Goal: Task Accomplishment & Management: Use online tool/utility

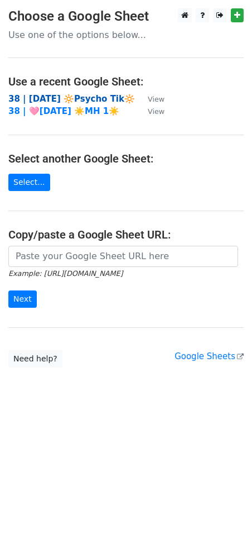
click at [60, 96] on strong "38 | SEPT 1 🔆Psycho Tik🔆" at bounding box center [71, 99] width 127 height 10
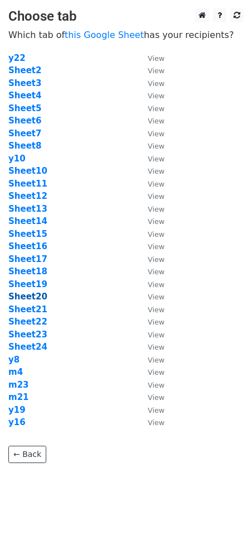
click at [32, 296] on strong "Sheet20" at bounding box center [27, 296] width 39 height 10
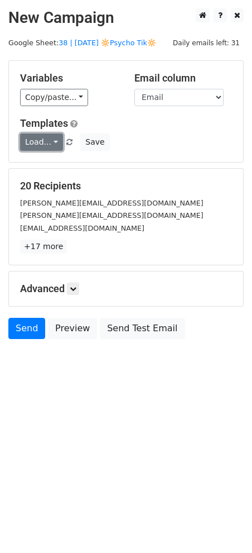
click at [54, 143] on link "Load..." at bounding box center [41, 141] width 43 height 17
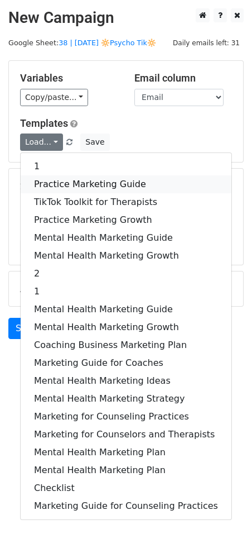
click at [61, 183] on link "Practice Marketing Guide" at bounding box center [126, 184] width 211 height 18
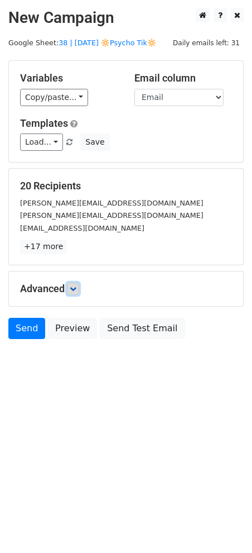
click at [74, 293] on link at bounding box center [73, 288] width 12 height 12
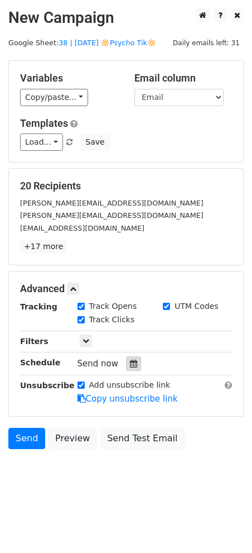
click at [133, 366] on div at bounding box center [133, 363] width 15 height 15
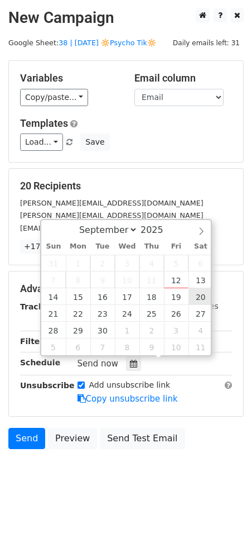
type input "2025-09-20 12:00"
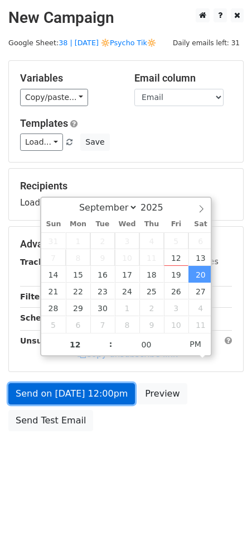
click at [108, 388] on link "Send on Sep 20 at 12:00pm" at bounding box center [71, 393] width 127 height 21
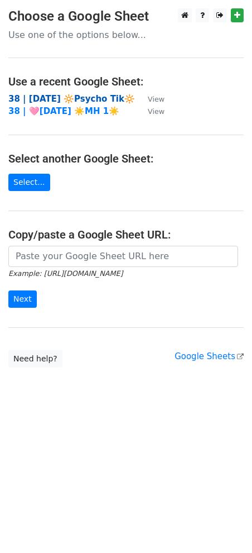
click at [70, 99] on strong "38 | SEPT 1 🔆Psycho Tik🔆" at bounding box center [71, 99] width 127 height 10
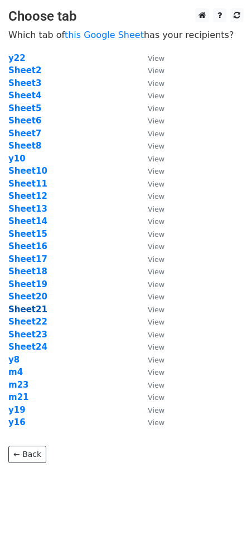
click at [26, 307] on strong "Sheet21" at bounding box center [27, 309] width 39 height 10
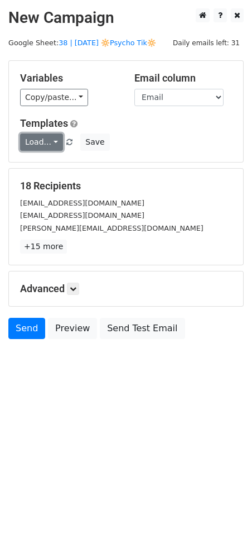
click at [44, 143] on link "Load..." at bounding box center [41, 141] width 43 height 17
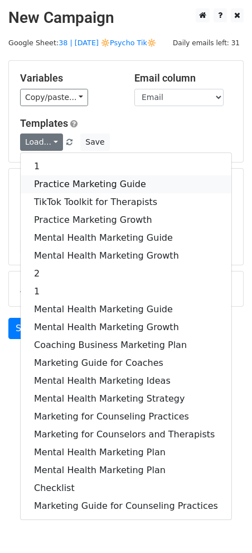
click at [56, 182] on link "Practice Marketing Guide" at bounding box center [126, 184] width 211 height 18
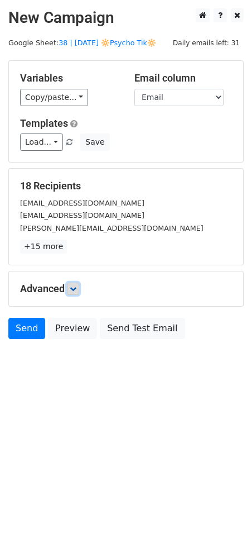
click at [76, 287] on icon at bounding box center [73, 288] width 7 height 7
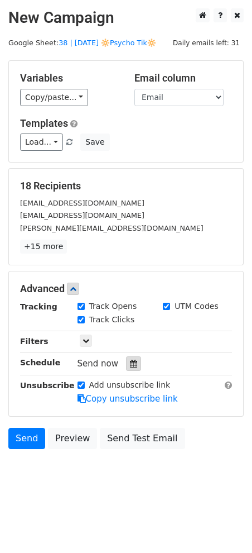
click at [130, 363] on icon at bounding box center [133, 363] width 7 height 8
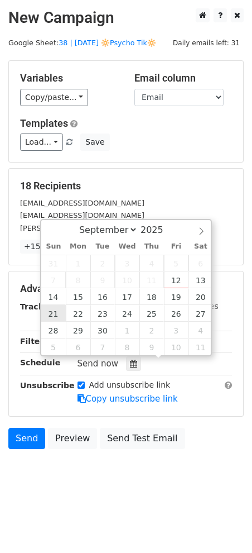
type input "2025-09-21 12:00"
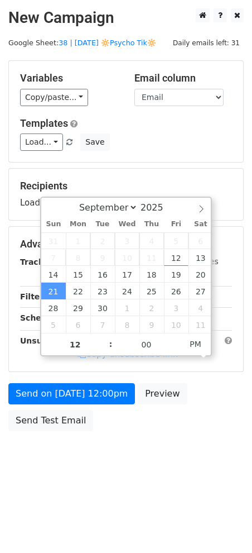
click at [70, 407] on div "Send on Sep 21 at 12:00pm Preview Send Test Email" at bounding box center [126, 410] width 252 height 54
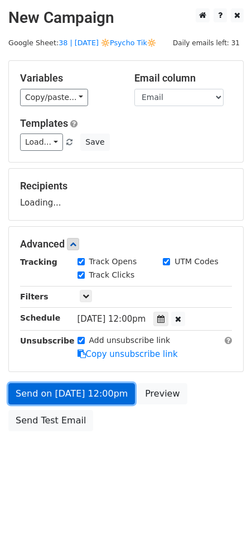
click at [74, 398] on link "Send on Sep 21 at 12:00pm" at bounding box center [71, 393] width 127 height 21
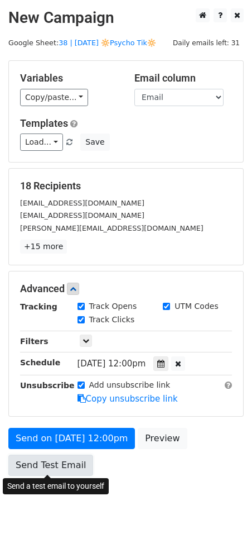
click at [52, 464] on link "Send Test Email" at bounding box center [50, 464] width 85 height 21
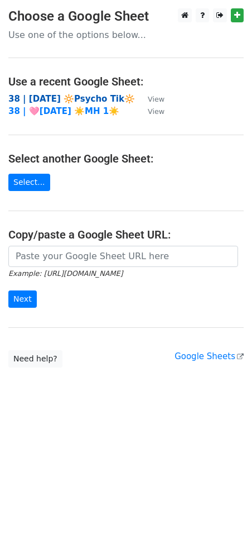
click at [83, 98] on strong "38 | [DATE] 🔆Psycho Tik🔆" at bounding box center [71, 99] width 127 height 10
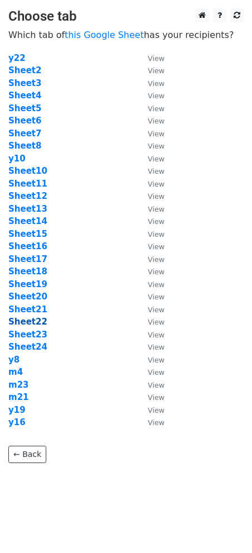
click at [34, 318] on strong "Sheet22" at bounding box center [27, 321] width 39 height 10
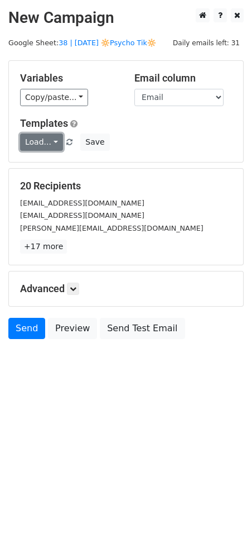
click at [31, 146] on link "Load..." at bounding box center [41, 141] width 43 height 17
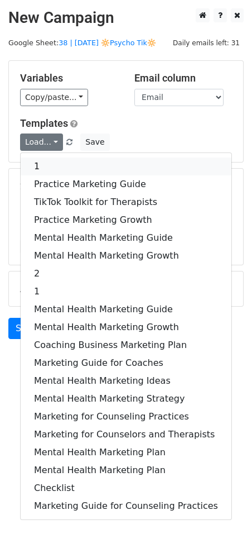
click at [61, 168] on link "1" at bounding box center [126, 166] width 211 height 18
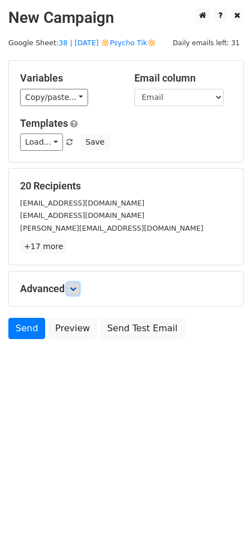
click at [79, 288] on link at bounding box center [73, 288] width 12 height 12
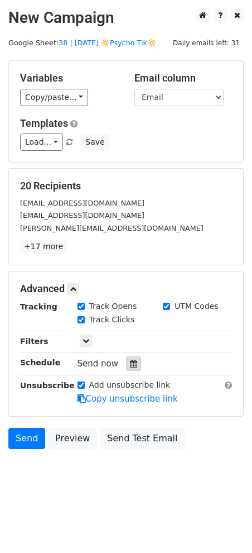
click at [132, 364] on icon at bounding box center [133, 363] width 7 height 8
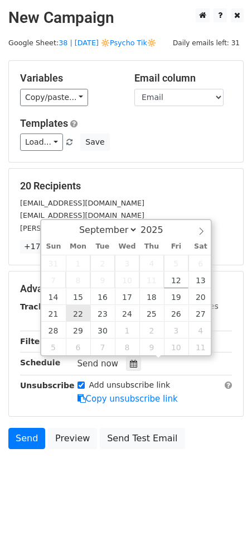
type input "2025-09-22 12:00"
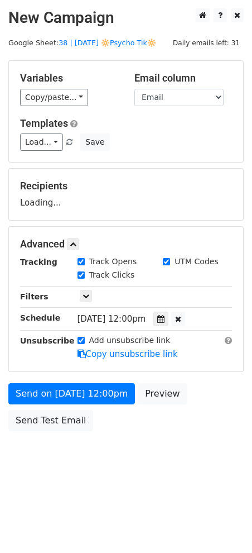
click at [59, 407] on div "Send on Sep 22 at 12:00pm Preview Send Test Email" at bounding box center [126, 410] width 252 height 54
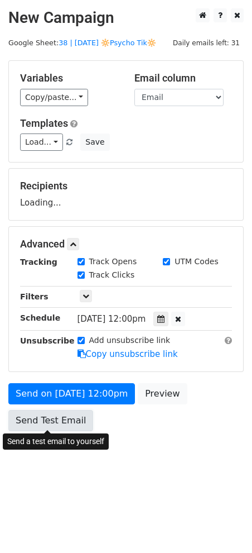
click at [57, 424] on link "Send Test Email" at bounding box center [50, 420] width 85 height 21
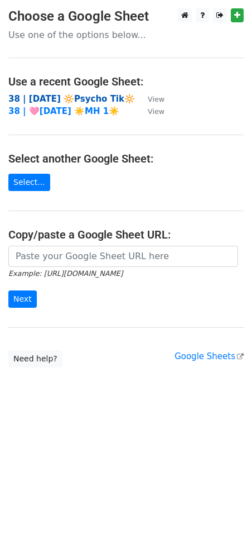
click at [83, 99] on strong "38 | [DATE] 🔆Psycho Tik🔆" at bounding box center [71, 99] width 127 height 10
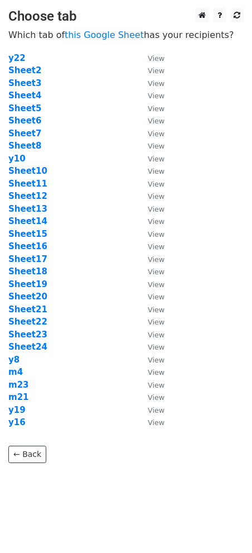
click at [41, 328] on td "Sheet23" at bounding box center [72, 334] width 128 height 13
click at [41, 329] on strong "Sheet23" at bounding box center [27, 334] width 39 height 10
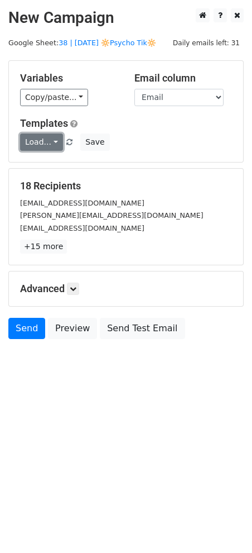
click at [40, 143] on link "Load..." at bounding box center [41, 141] width 43 height 17
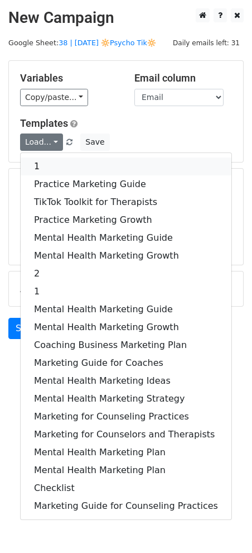
click at [47, 160] on link "1" at bounding box center [126, 166] width 211 height 18
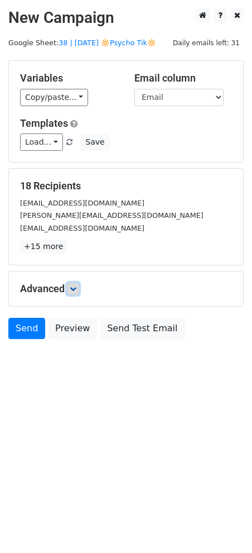
click at [75, 287] on icon at bounding box center [73, 288] width 7 height 7
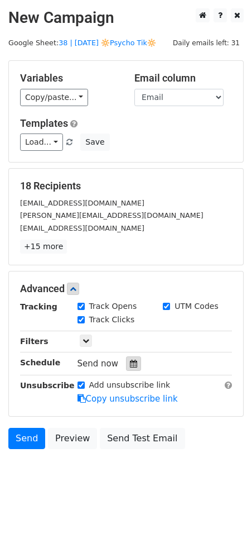
click at [130, 364] on icon at bounding box center [133, 363] width 7 height 8
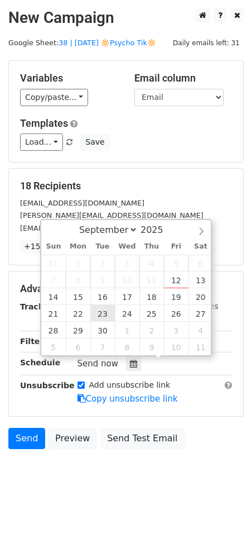
type input "2025-09-23 12:00"
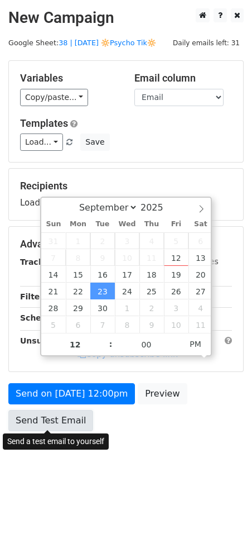
click at [69, 412] on link "Send Test Email" at bounding box center [50, 420] width 85 height 21
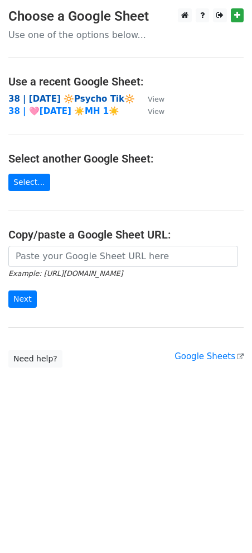
click at [54, 97] on strong "38 | [DATE] 🔆Psycho Tik🔆" at bounding box center [71, 99] width 127 height 10
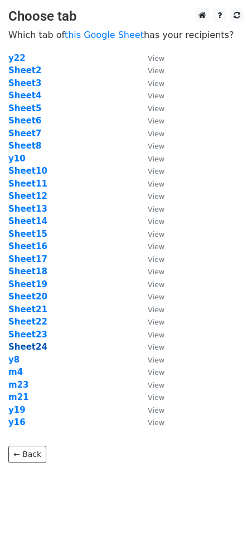
click at [34, 348] on strong "Sheet24" at bounding box center [27, 347] width 39 height 10
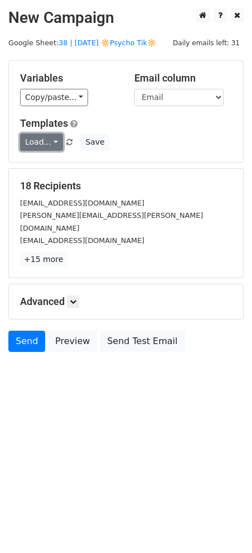
click at [44, 142] on link "Load..." at bounding box center [41, 141] width 43 height 17
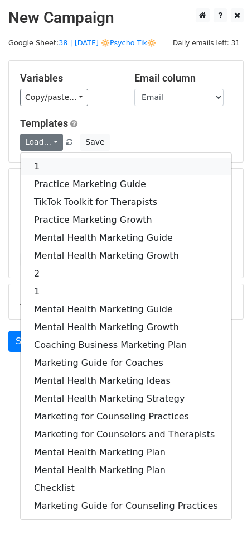
click at [55, 164] on link "1" at bounding box center [126, 166] width 211 height 18
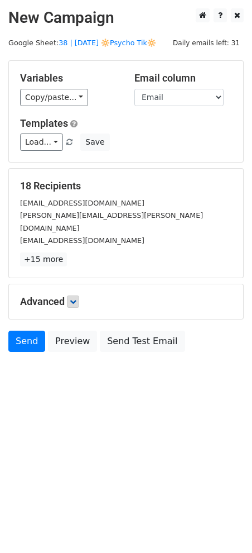
click at [78, 295] on h5 "Advanced" at bounding box center [126, 301] width 212 height 12
click at [76, 298] on icon at bounding box center [73, 301] width 7 height 7
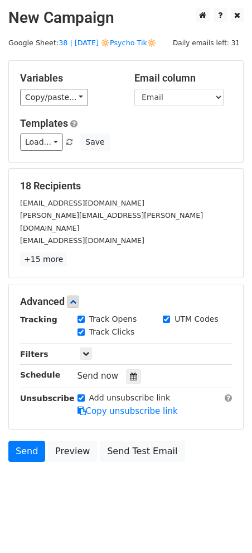
click at [134, 370] on div "Tracking Track Opens UTM Codes Track Clicks Filters Only include spreadsheet ro…" at bounding box center [126, 365] width 212 height 104
click at [130, 372] on icon at bounding box center [133, 376] width 7 height 8
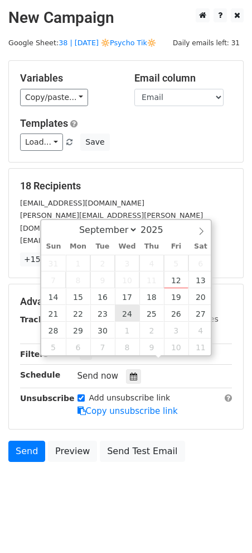
type input "[DATE] 12:00"
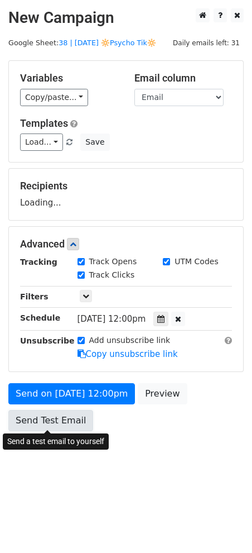
click at [77, 415] on link "Send Test Email" at bounding box center [50, 420] width 85 height 21
